Goal: Find contact information: Find contact information

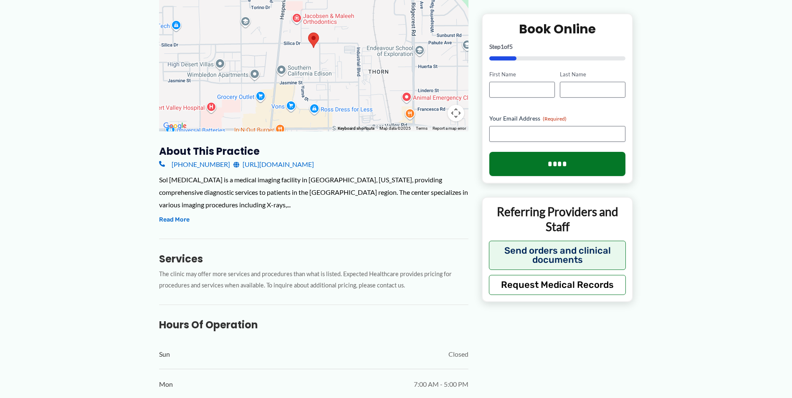
scroll to position [167, 0]
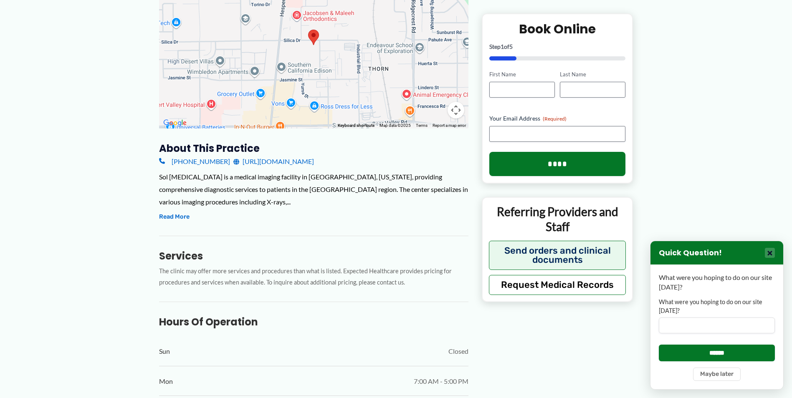
click at [771, 252] on button "×" at bounding box center [769, 253] width 10 height 10
